Goal: Task Accomplishment & Management: Use online tool/utility

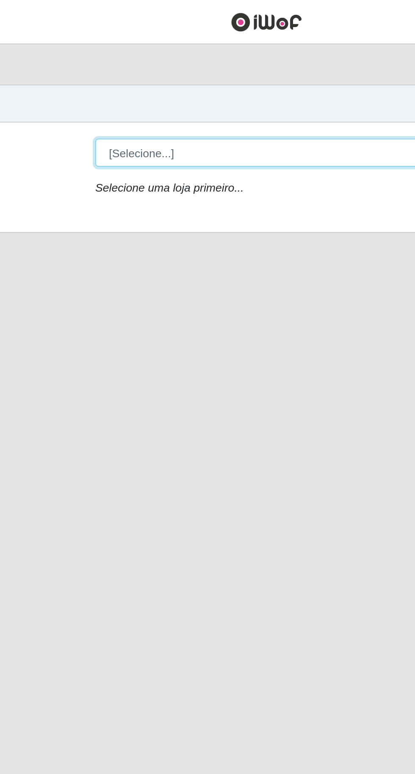
click at [138, 75] on select "[Selecione...] Extraplus - [GEOGRAPHIC_DATA] 03 - [GEOGRAPHIC_DATA]" at bounding box center [256, 80] width 276 height 15
select select "468"
click at [118, 73] on select "[Selecione...] Extraplus - [GEOGRAPHIC_DATA] 03 - [GEOGRAPHIC_DATA]" at bounding box center [256, 80] width 276 height 15
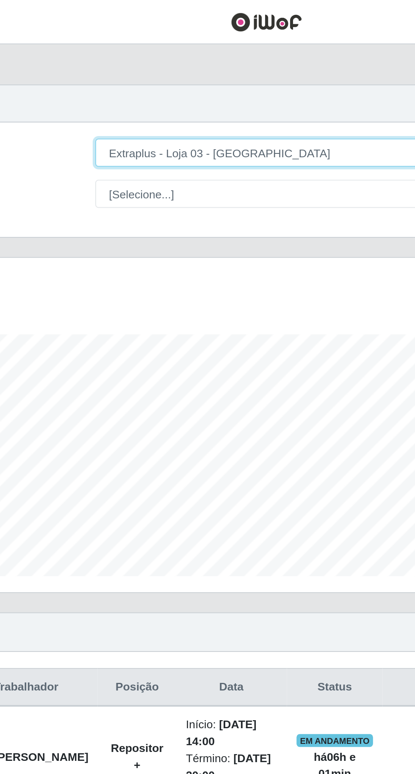
scroll to position [175, 389]
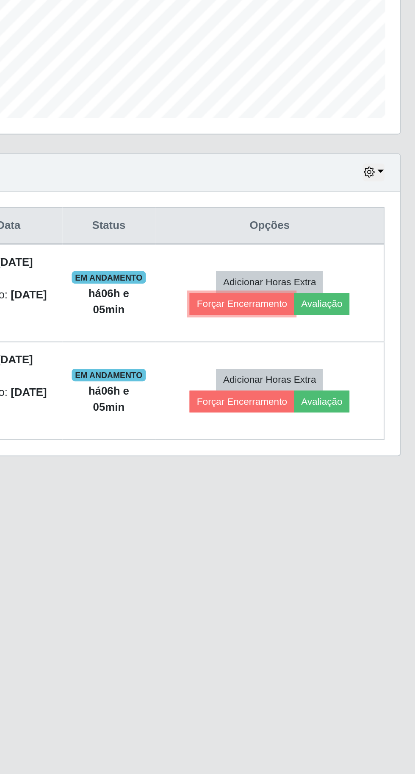
click at [302, 406] on button "Forçar Encerramento" at bounding box center [316, 404] width 57 height 12
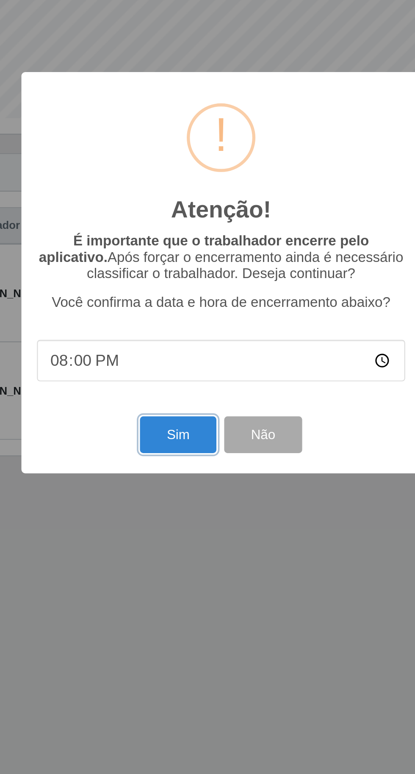
click at [170, 479] on button "Sim" at bounding box center [184, 475] width 41 height 20
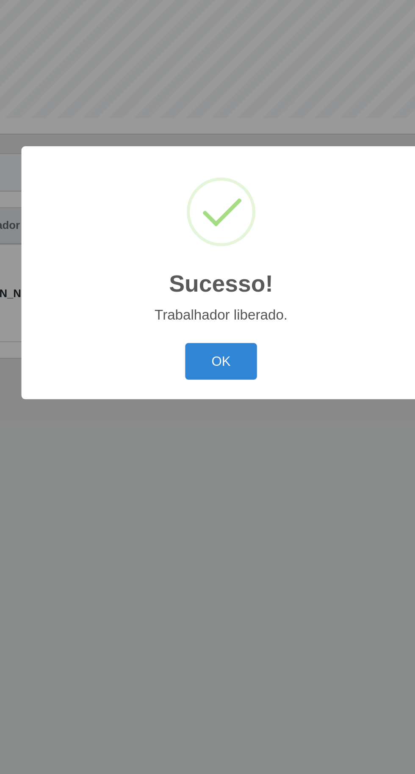
click at [198, 438] on button "OK" at bounding box center [207, 435] width 39 height 20
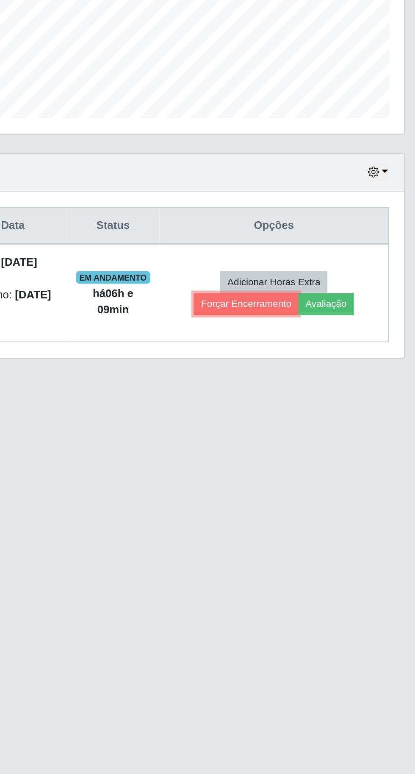
click at [309, 403] on button "Forçar Encerramento" at bounding box center [316, 404] width 57 height 12
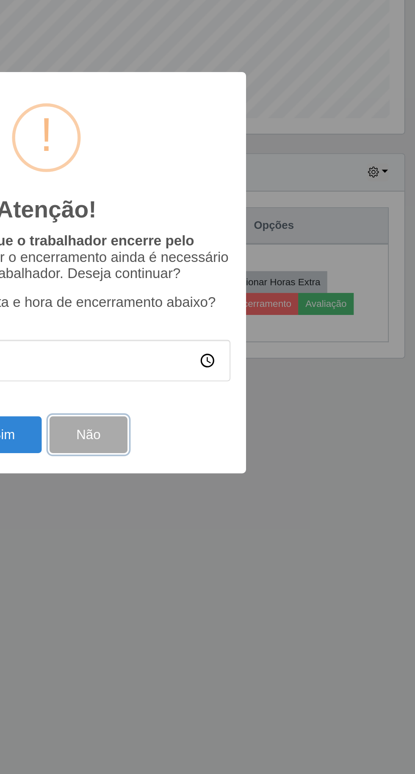
click at [217, 476] on button "Não" at bounding box center [230, 475] width 42 height 20
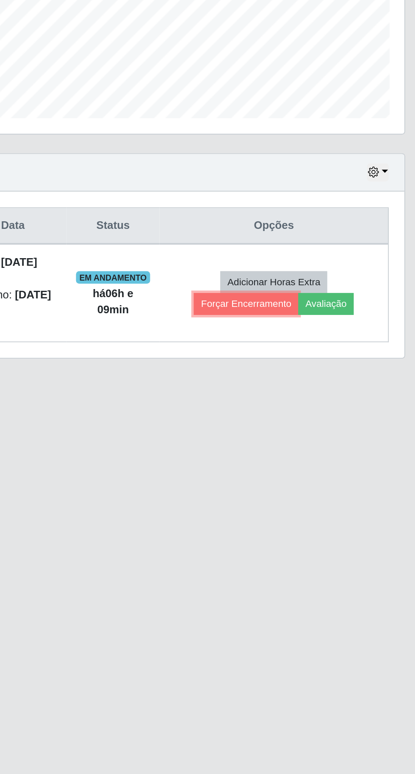
click at [306, 405] on button "Forçar Encerramento" at bounding box center [316, 404] width 57 height 12
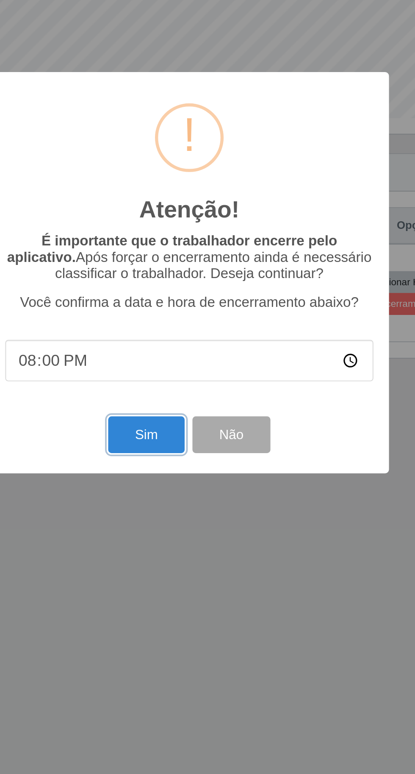
click at [180, 473] on button "Sim" at bounding box center [184, 475] width 41 height 20
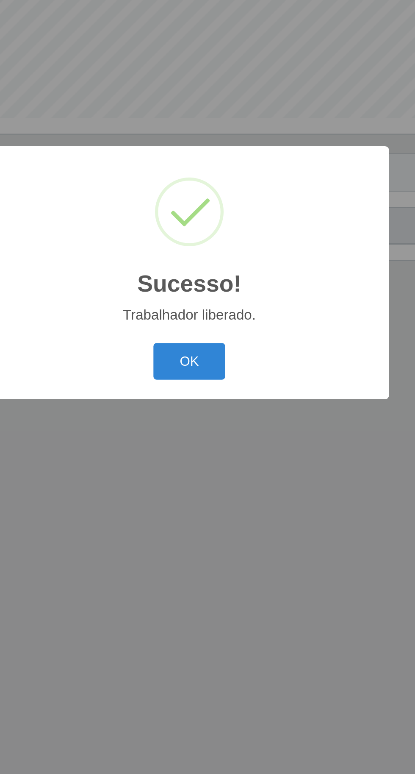
click at [208, 435] on button "OK" at bounding box center [207, 435] width 39 height 20
